Goal: Communication & Community: Connect with others

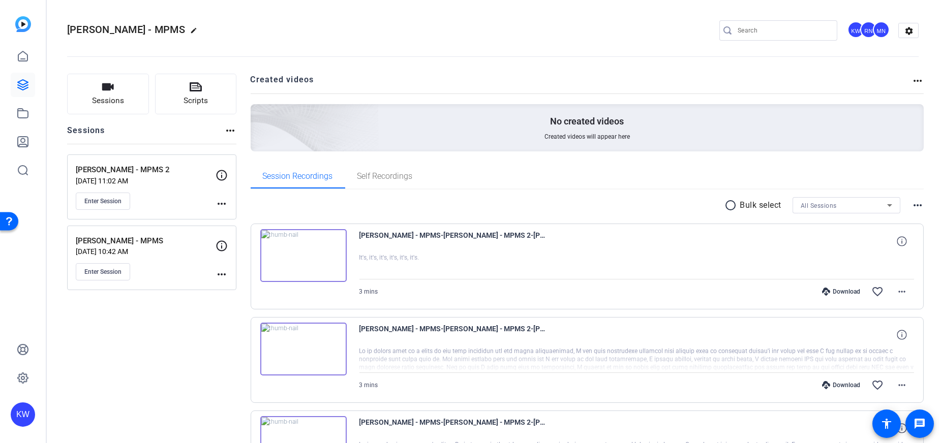
click at [213, 201] on div "Enter Session" at bounding box center [146, 201] width 140 height 17
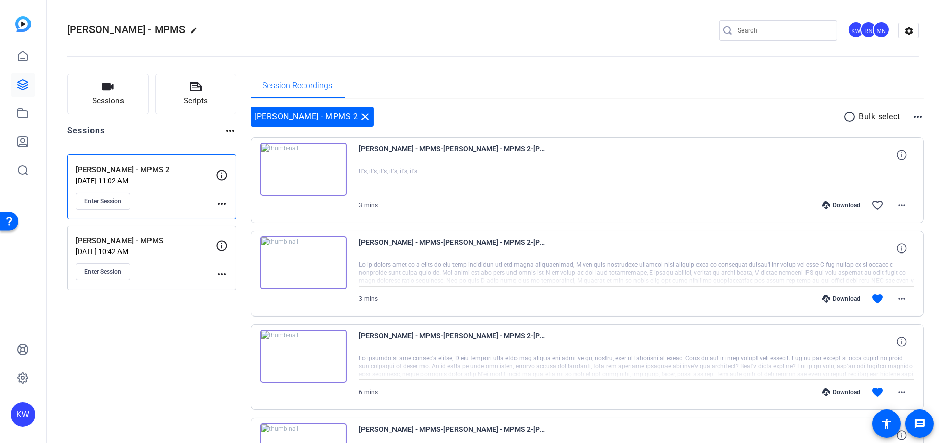
click at [874, 35] on div "MN" at bounding box center [881, 29] width 17 height 17
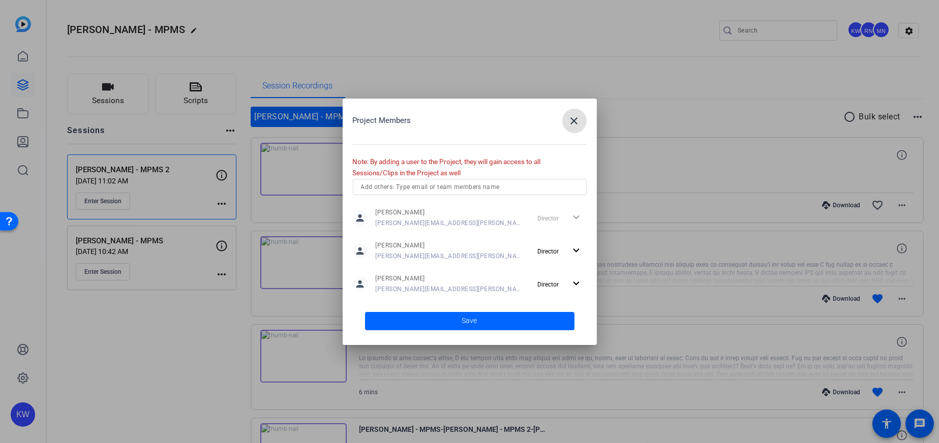
click at [417, 186] on input "text" at bounding box center [470, 187] width 218 height 12
type input "andrii"
click at [428, 209] on mat-option "AD [PERSON_NAME]" at bounding box center [470, 207] width 234 height 16
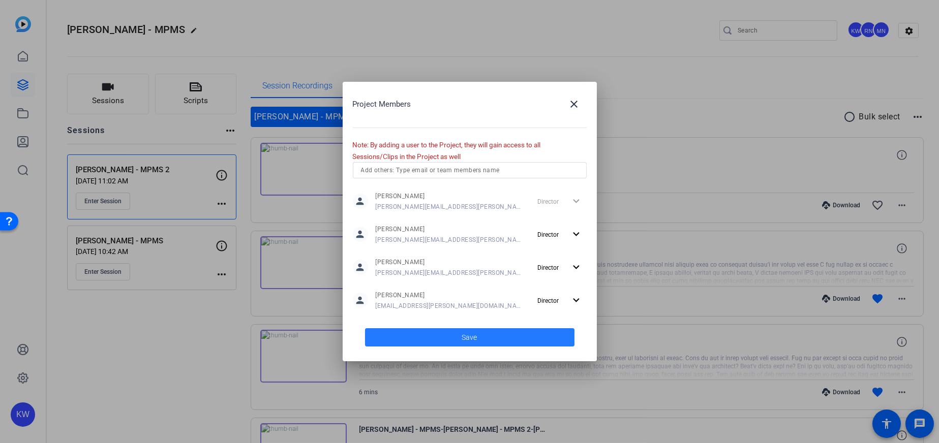
click at [436, 339] on span at bounding box center [469, 337] width 209 height 24
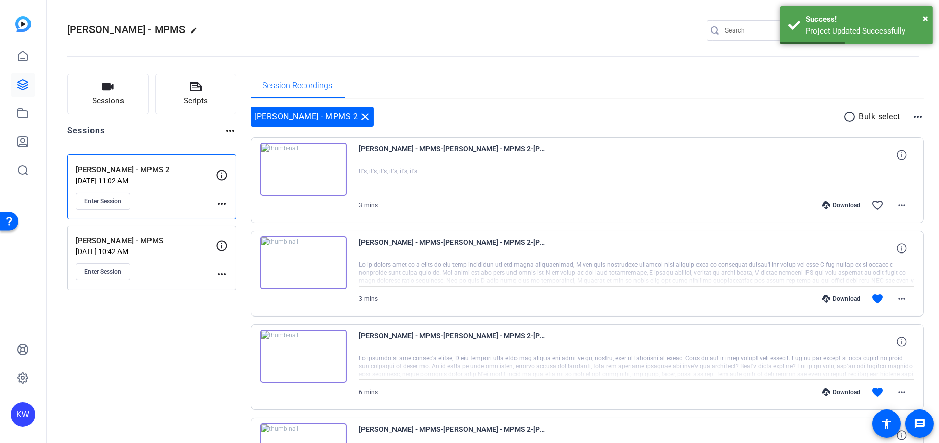
click at [219, 203] on mat-icon "more_horiz" at bounding box center [222, 204] width 12 height 12
click at [164, 179] on div at bounding box center [469, 221] width 939 height 443
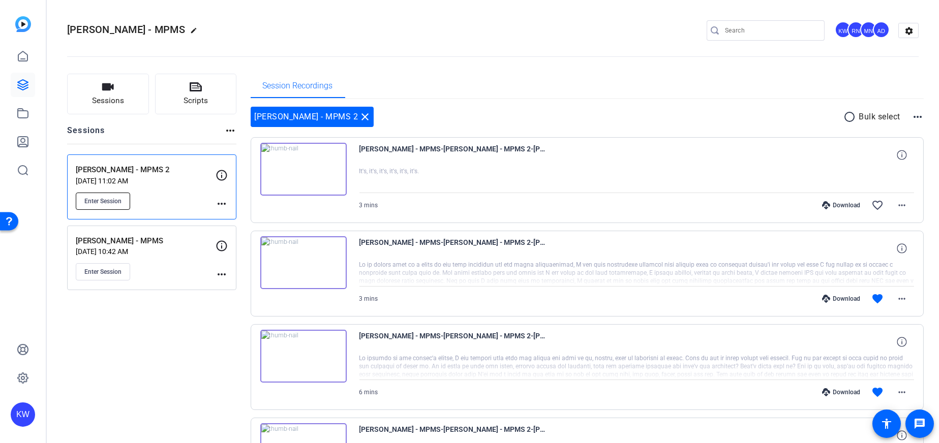
drag, startPoint x: 127, startPoint y: 175, endPoint x: 102, endPoint y: 197, distance: 33.5
click at [127, 175] on p "[PERSON_NAME] - MPMS 2" at bounding box center [146, 170] width 140 height 12
